Goal: Check status: Check status

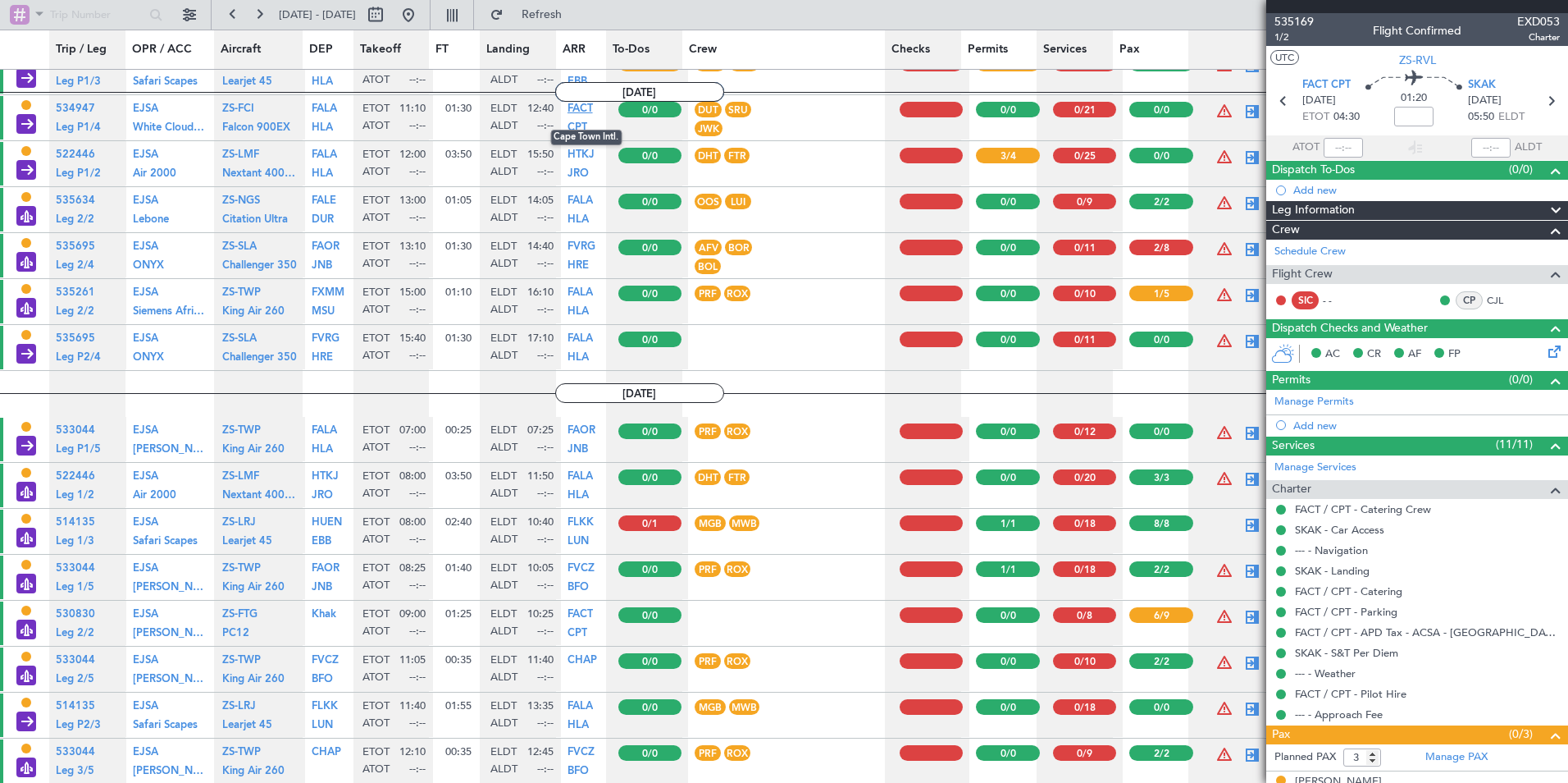
scroll to position [9666, 0]
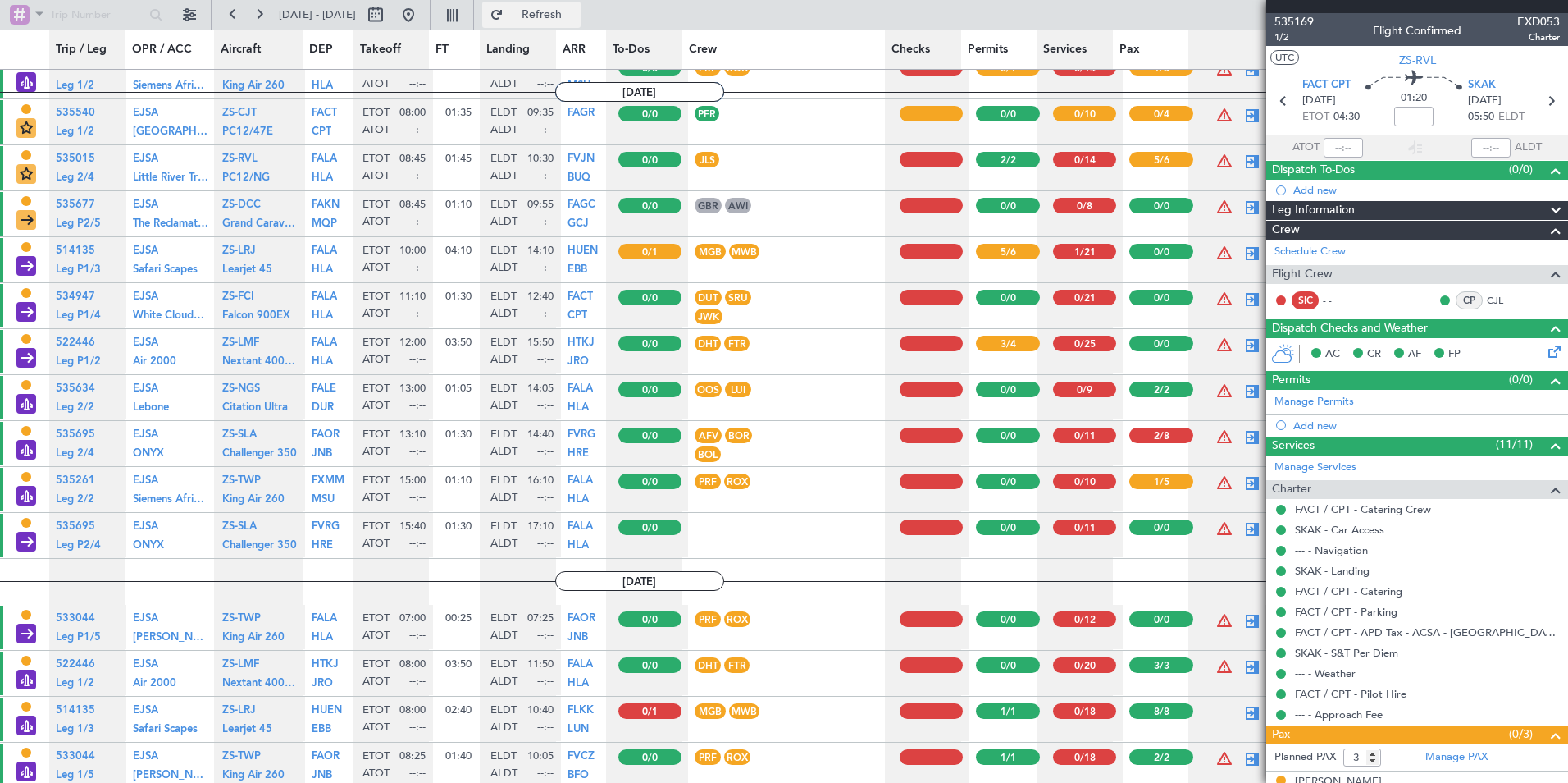
click at [558, 17] on button "Refresh" at bounding box center [532, 14] width 98 height 26
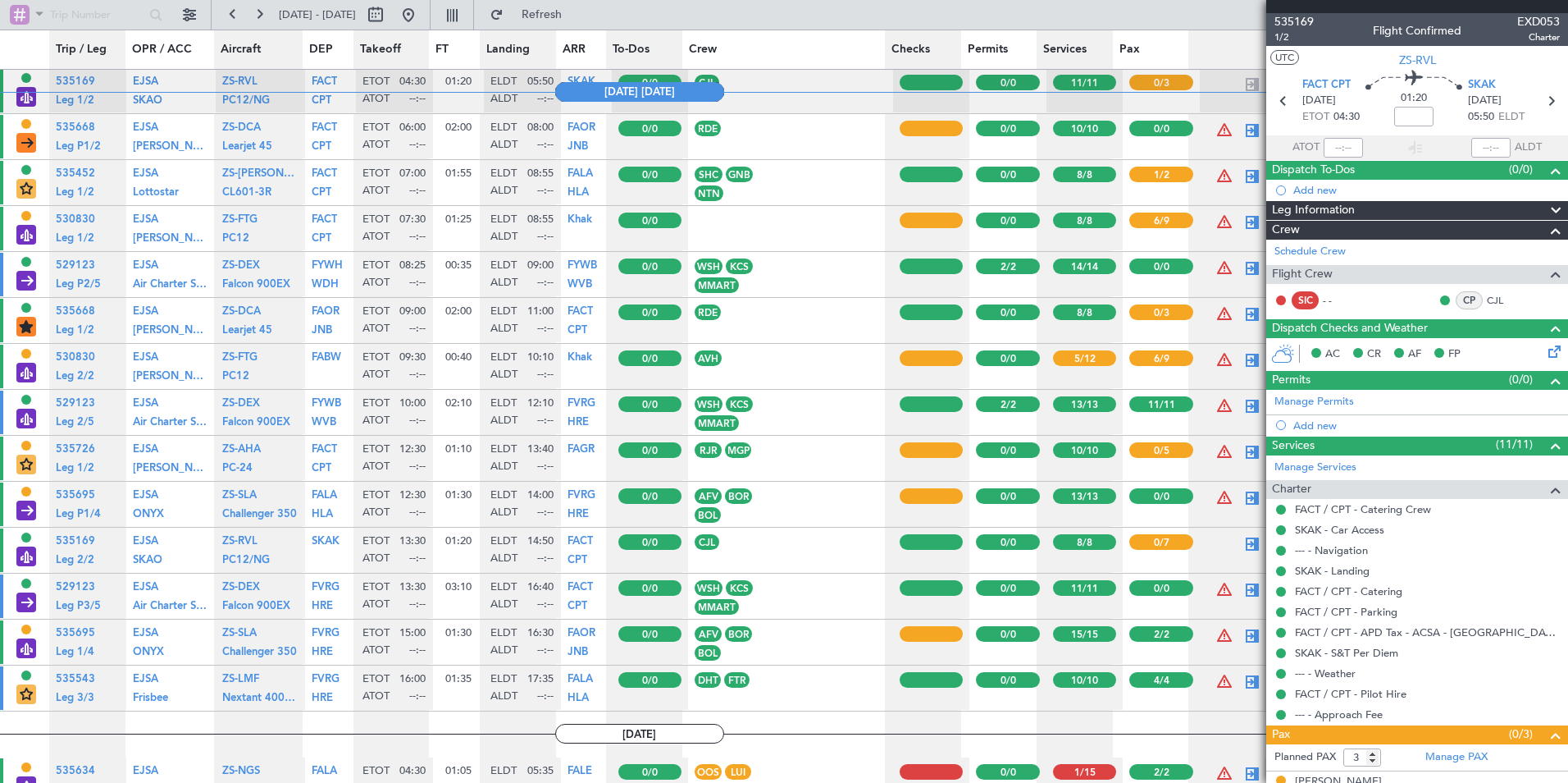
scroll to position [8764, 0]
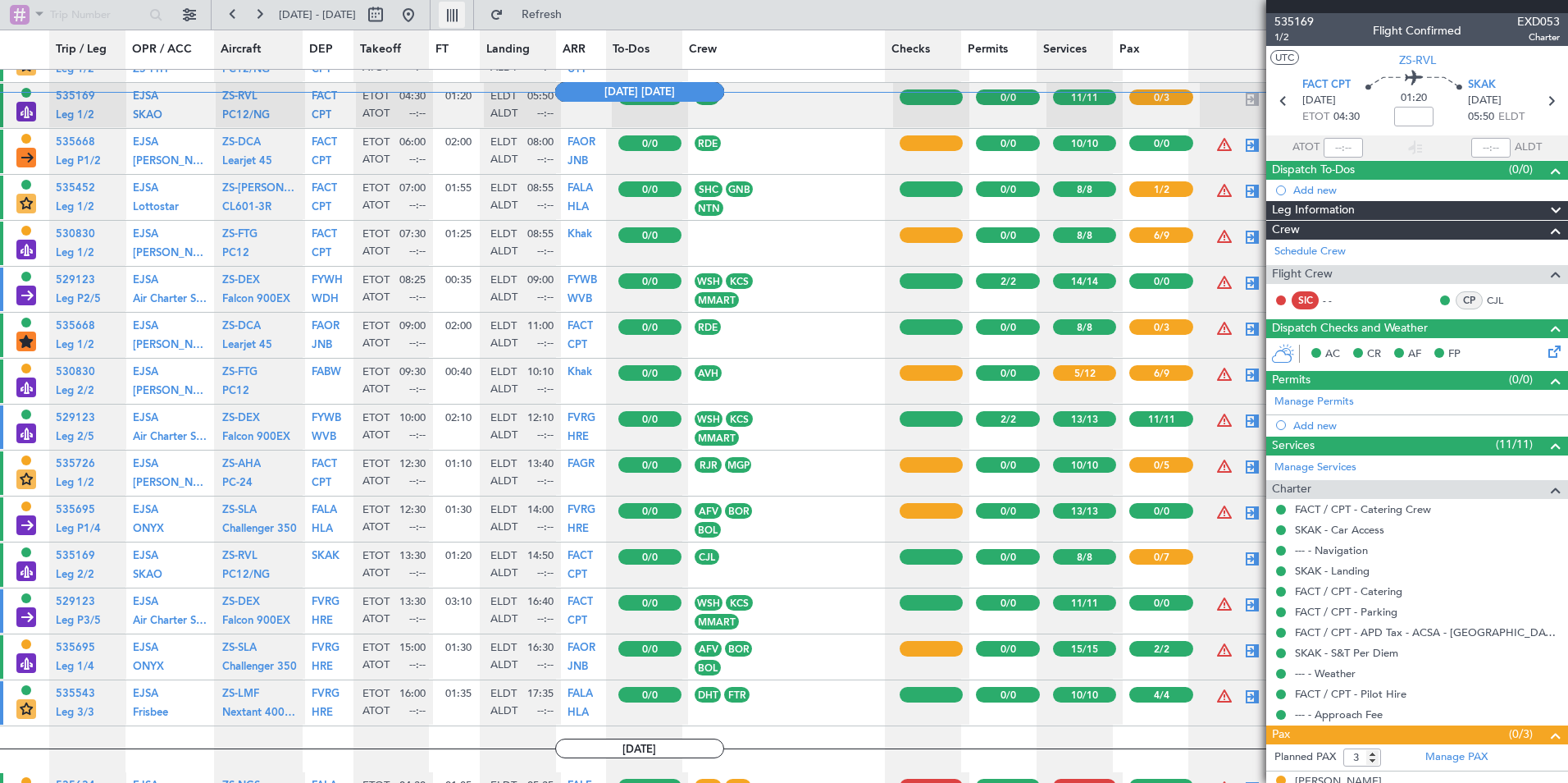
click at [465, 18] on button at bounding box center [451, 14] width 26 height 26
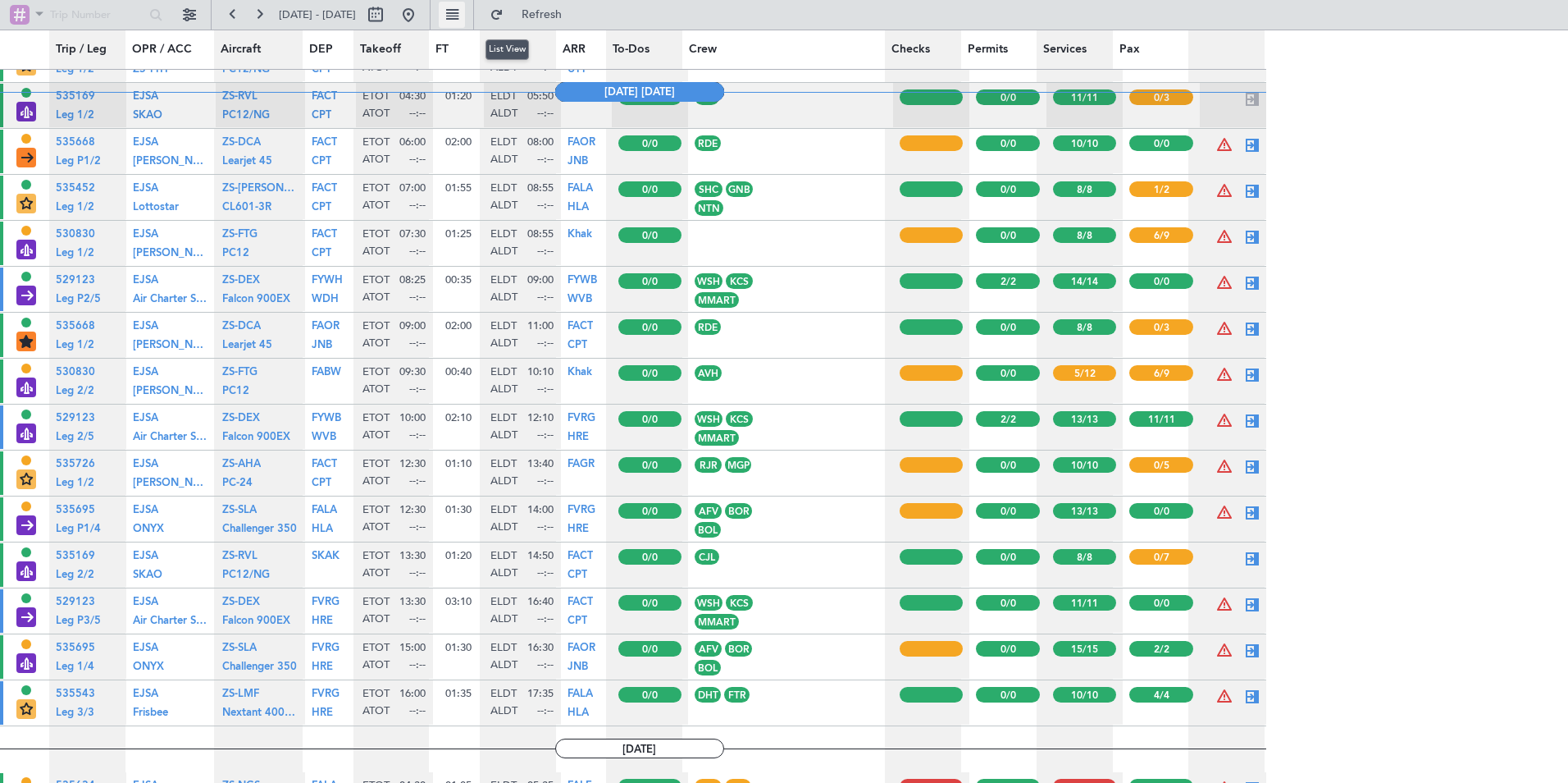
type input "0"
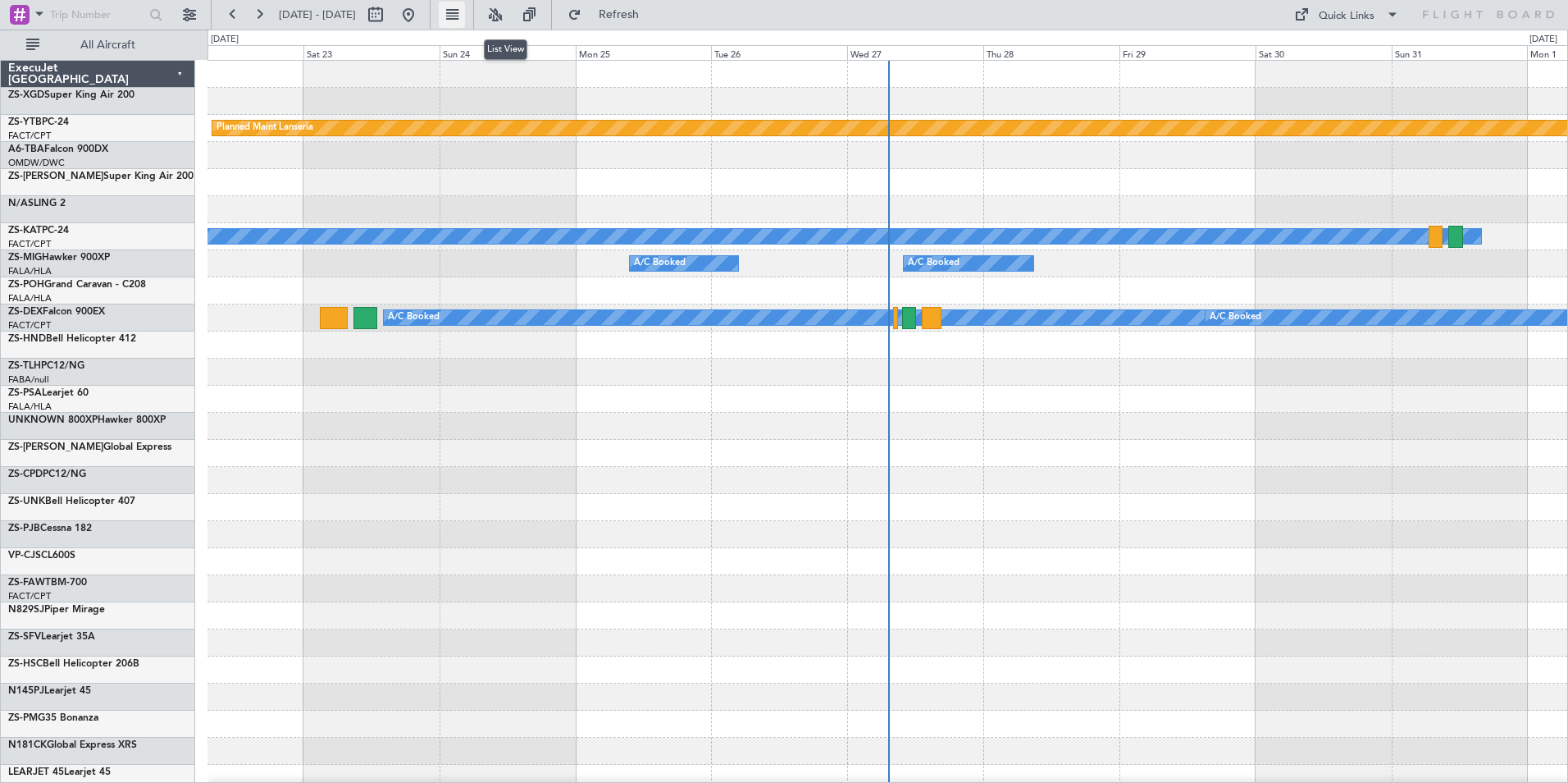
click at [465, 13] on button at bounding box center [451, 14] width 26 height 26
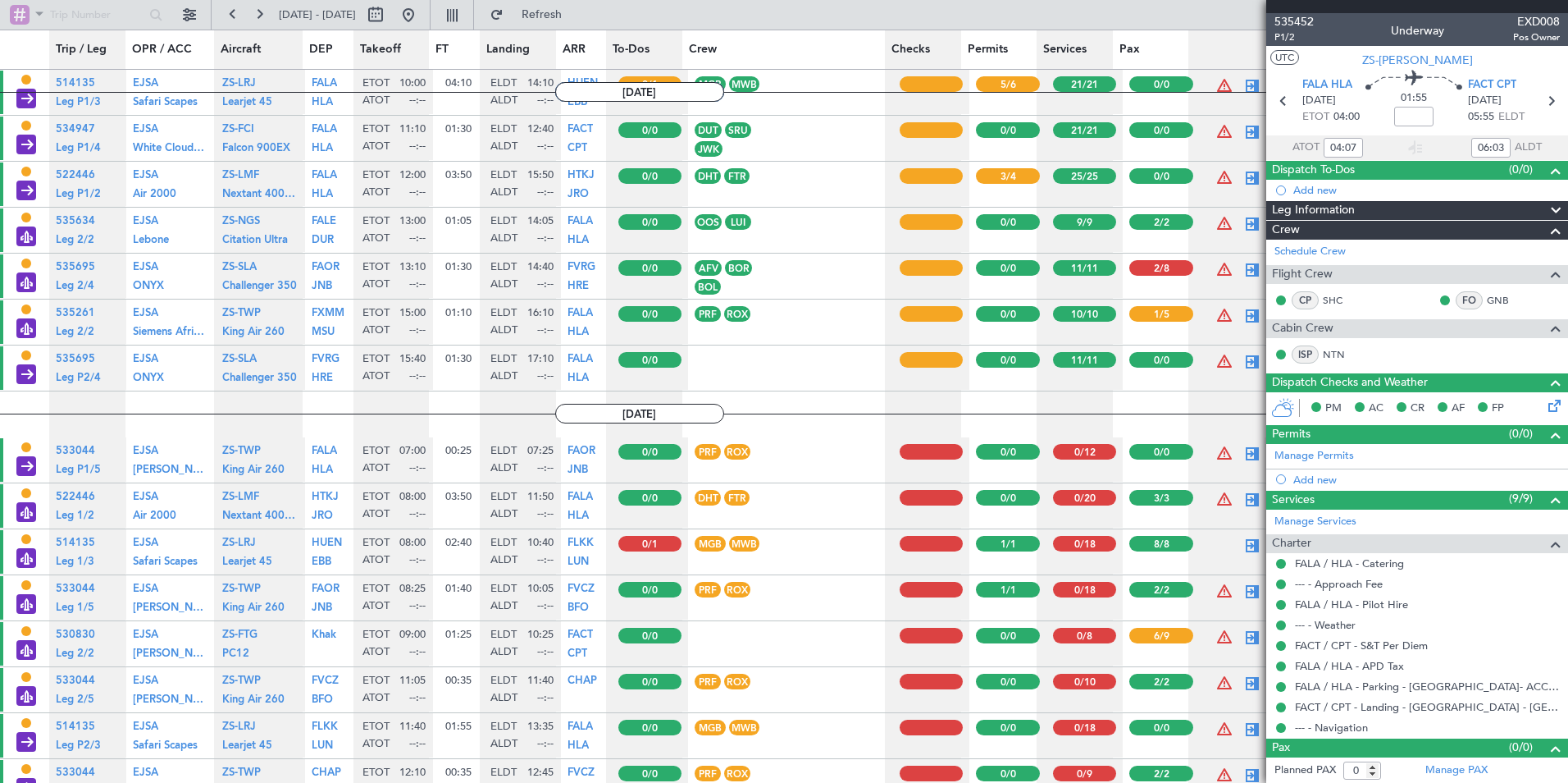
scroll to position [7657, 0]
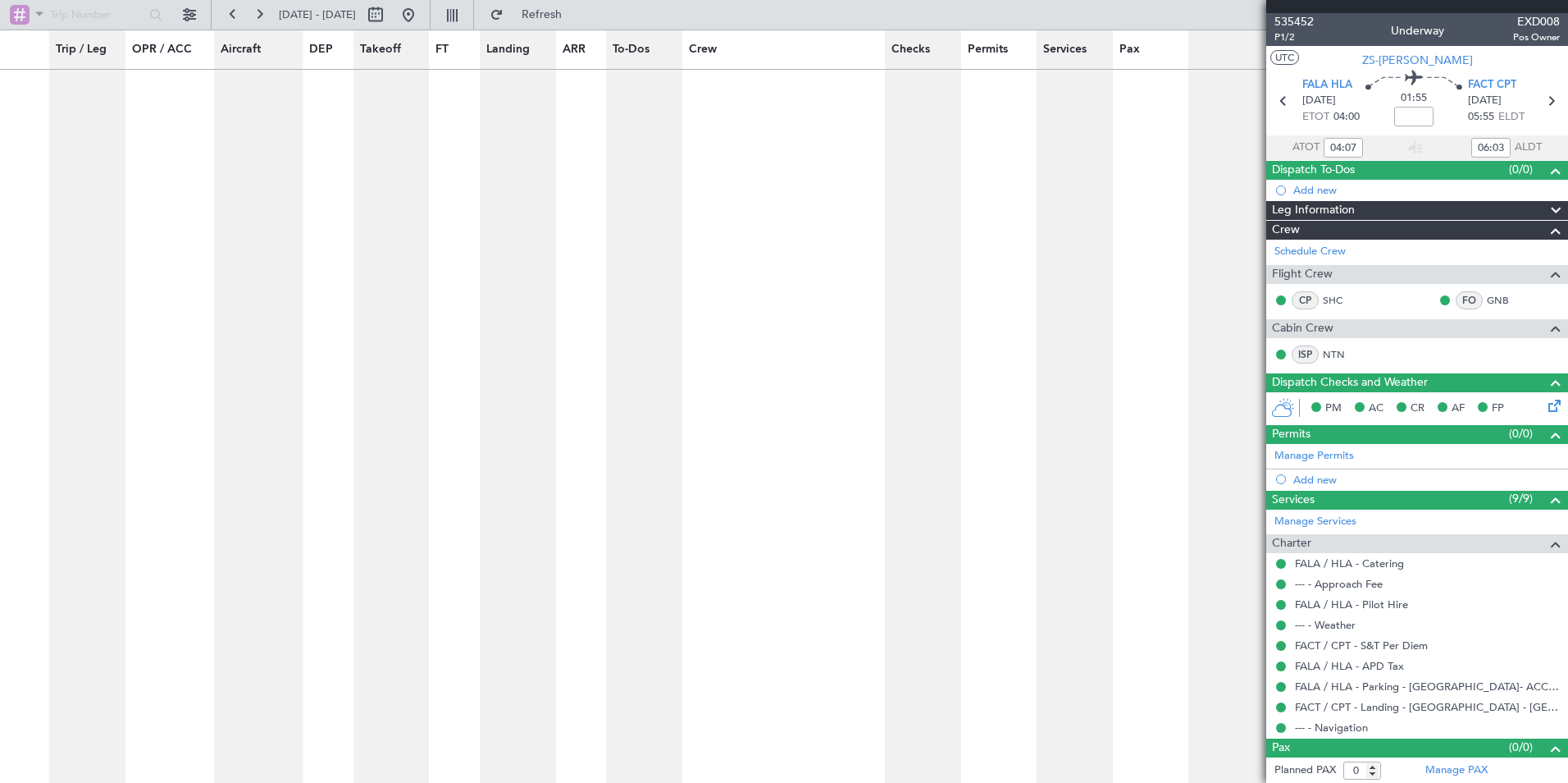
scroll to position [7657, 0]
